Goal: Information Seeking & Learning: Learn about a topic

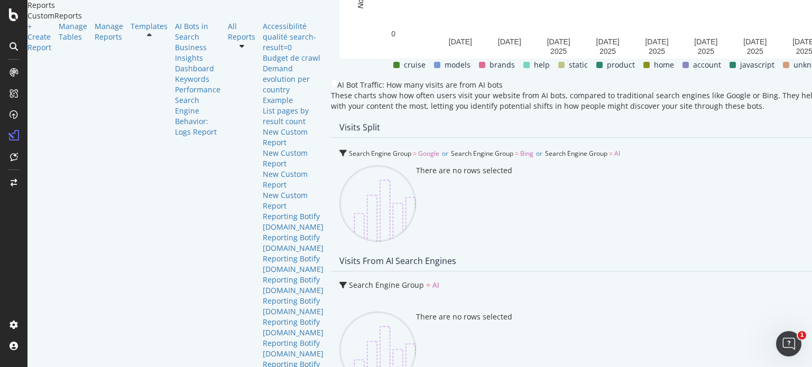
scroll to position [2325, 0]
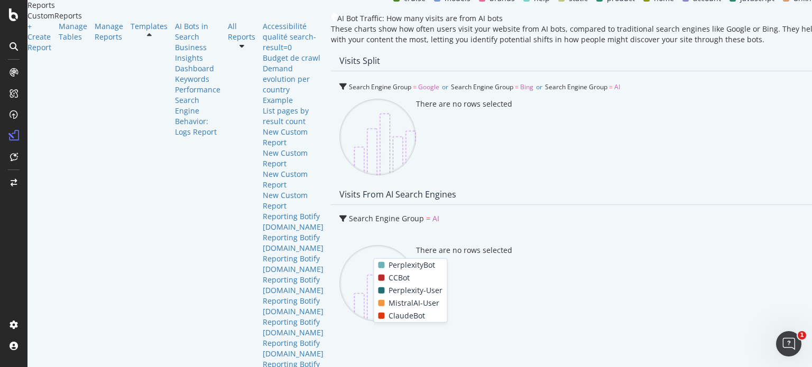
click at [407, 304] on span "MistralAI-User" at bounding box center [413, 303] width 51 height 13
click at [401, 318] on span "ClaudeBot" at bounding box center [406, 316] width 36 height 13
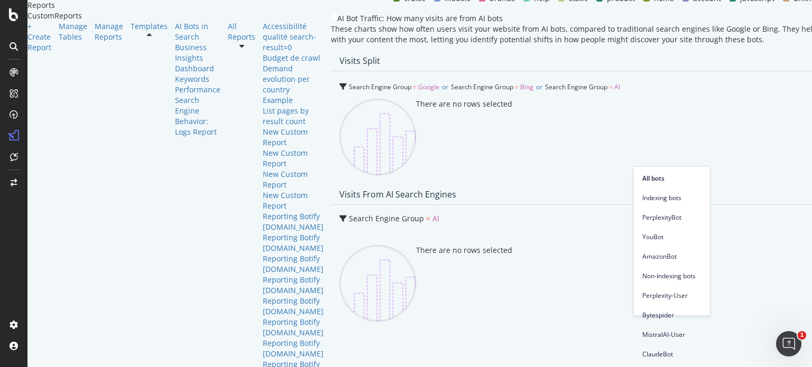
scroll to position [42, 0]
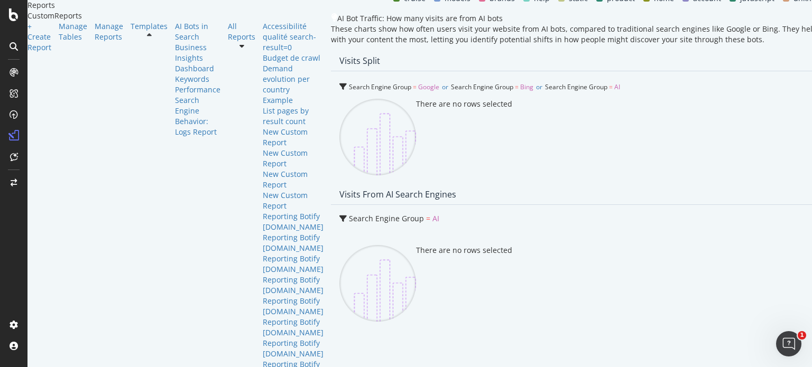
scroll to position [2483, 0]
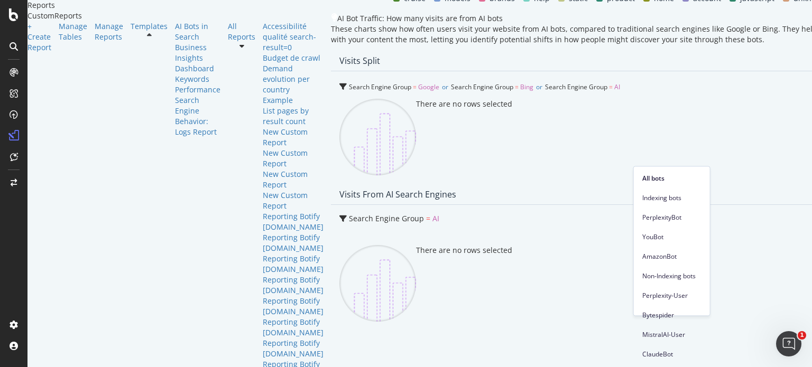
scroll to position [148, 0]
click at [674, 350] on span "ClaudeBot" at bounding box center [671, 355] width 59 height 10
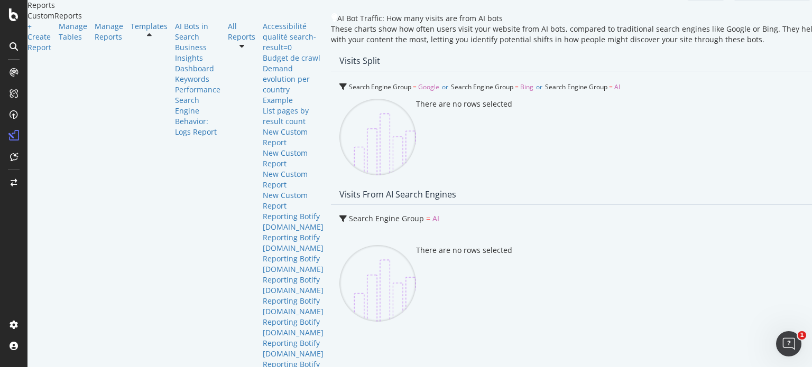
scroll to position [2378, 0]
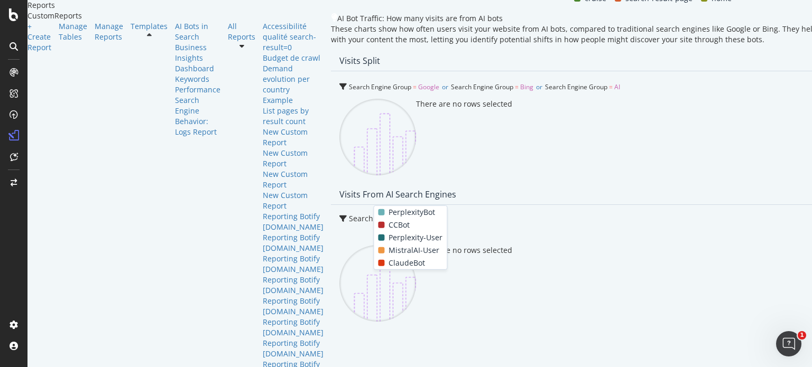
click at [398, 264] on span "ClaudeBot" at bounding box center [406, 263] width 36 height 13
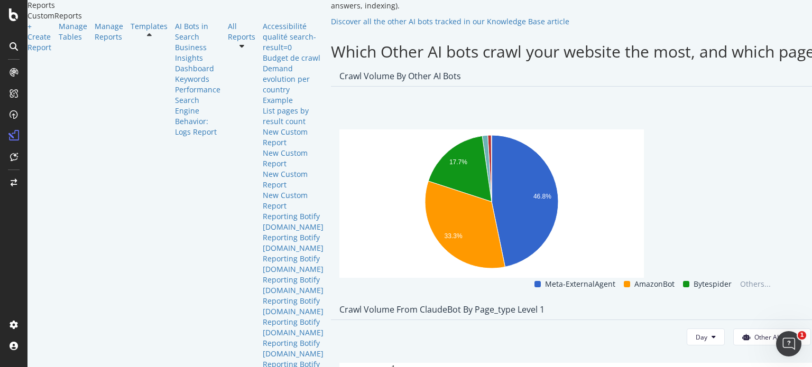
scroll to position [1638, 0]
